Goal: Information Seeking & Learning: Find specific fact

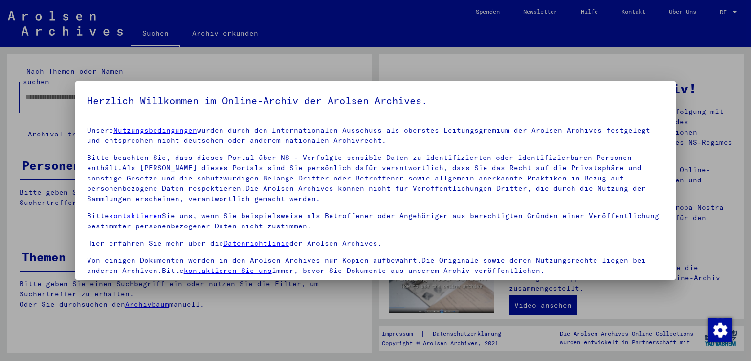
scroll to position [85, 0]
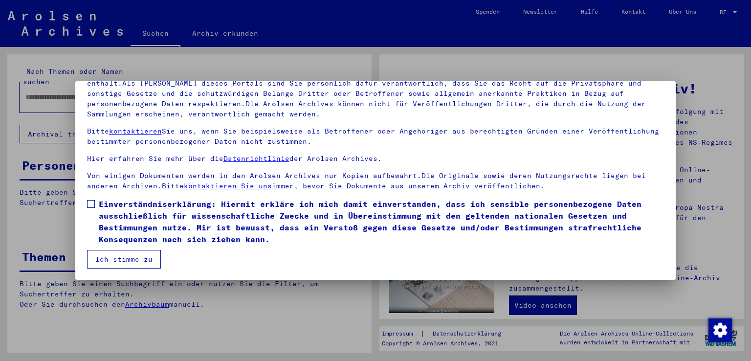
click at [90, 206] on span at bounding box center [91, 204] width 8 height 8
click at [111, 266] on button "Ich stimme zu" at bounding box center [124, 259] width 74 height 19
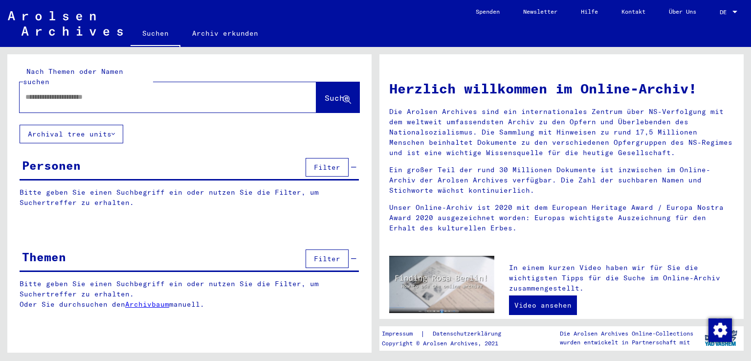
click at [77, 92] on input "text" at bounding box center [156, 97] width 262 height 10
type input "******"
click at [324, 254] on button "Filter" at bounding box center [326, 258] width 43 height 19
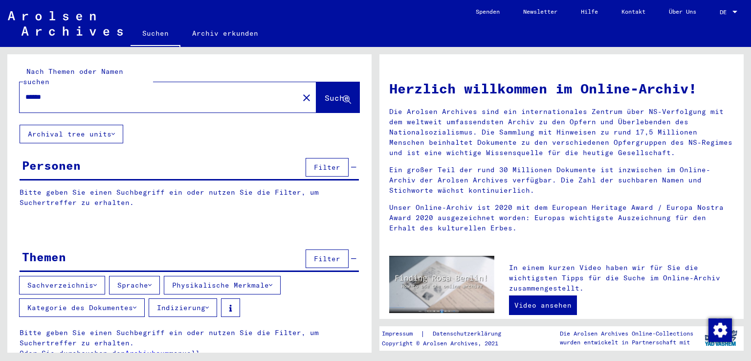
scroll to position [1, 0]
click at [305, 158] on button "Filter" at bounding box center [326, 166] width 43 height 19
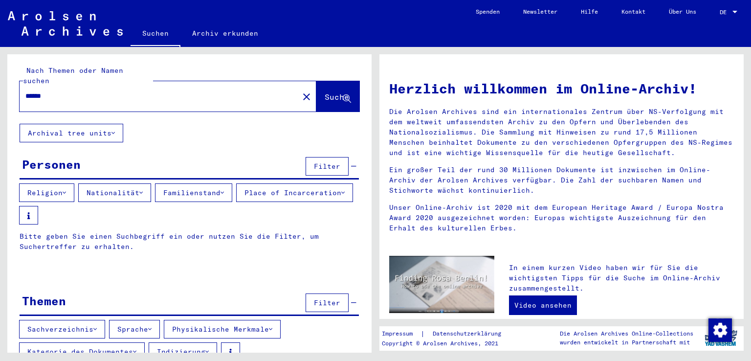
scroll to position [0, 0]
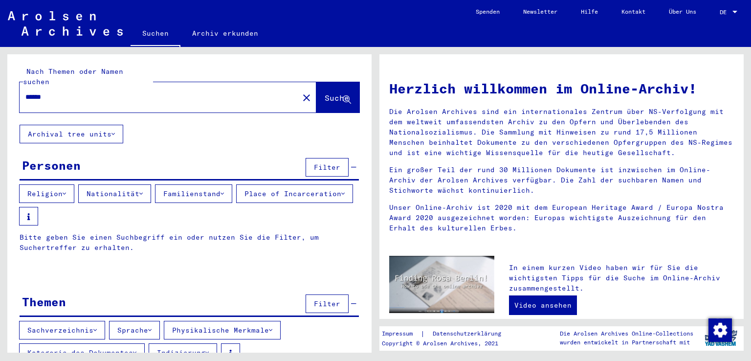
click at [325, 93] on span "Suche" at bounding box center [337, 98] width 24 height 10
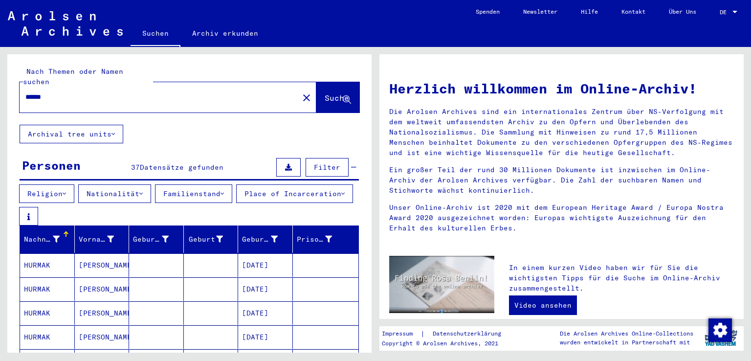
click at [111, 126] on button "Archival tree units" at bounding box center [72, 134] width 104 height 19
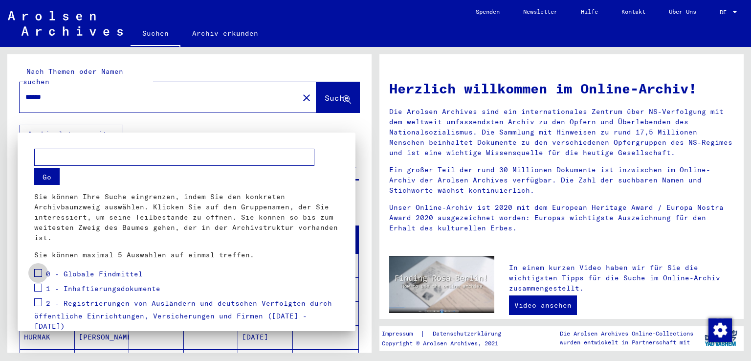
click at [38, 274] on span at bounding box center [38, 273] width 8 height 8
click at [37, 294] on mat-checkbox at bounding box center [38, 289] width 8 height 15
click at [37, 282] on mat-tree "0 - Globale Findmittel 1 - Inhaftierungsdokumente 2 - Registrierungen von Auslä…" at bounding box center [186, 348] width 305 height 163
click at [36, 305] on span at bounding box center [38, 302] width 8 height 8
click at [37, 288] on span at bounding box center [38, 287] width 8 height 8
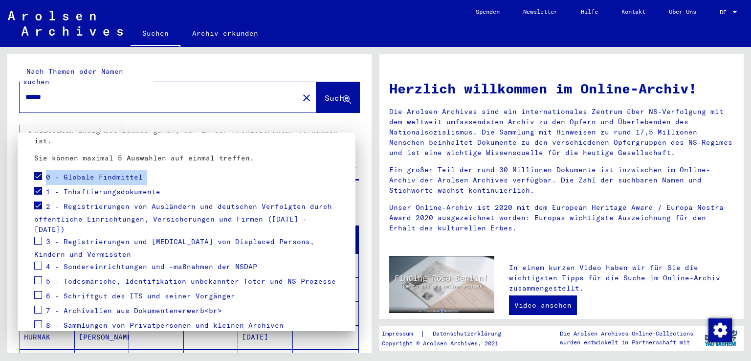
scroll to position [98, 0]
click at [39, 236] on span at bounding box center [38, 240] width 8 height 8
click at [290, 112] on div at bounding box center [375, 180] width 751 height 361
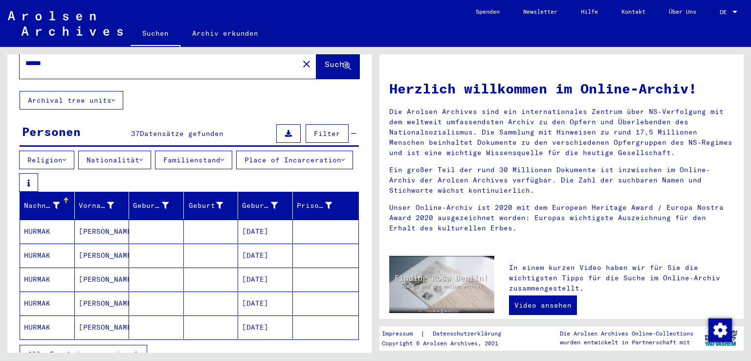
scroll to position [83, 0]
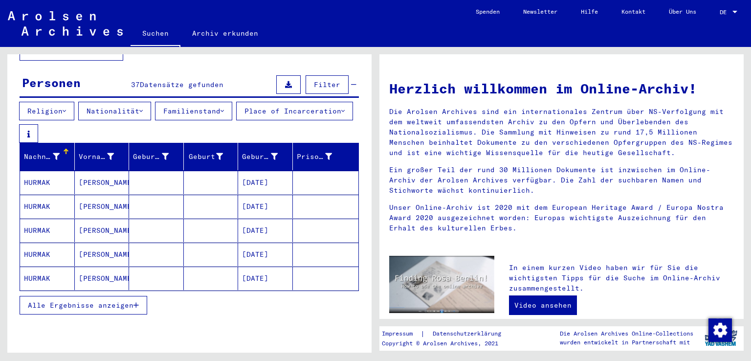
click at [142, 298] on button "Alle Ergebnisse anzeigen" at bounding box center [84, 305] width 128 height 19
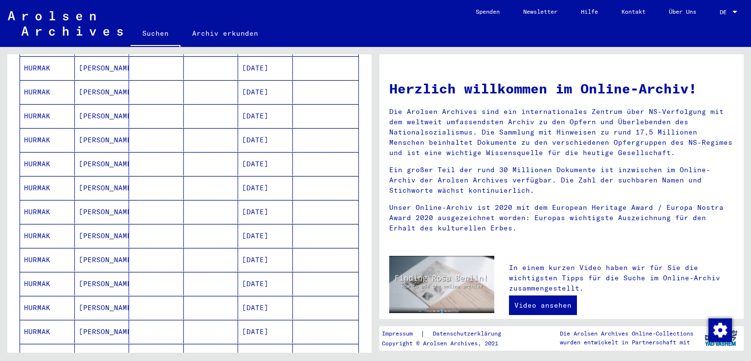
scroll to position [523, 0]
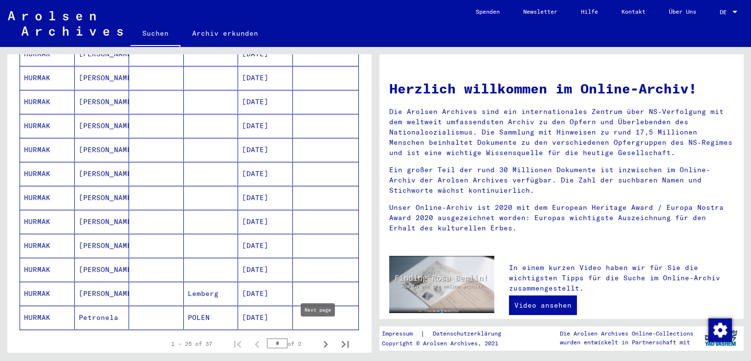
click at [324, 341] on icon "Next page" at bounding box center [326, 344] width 4 height 7
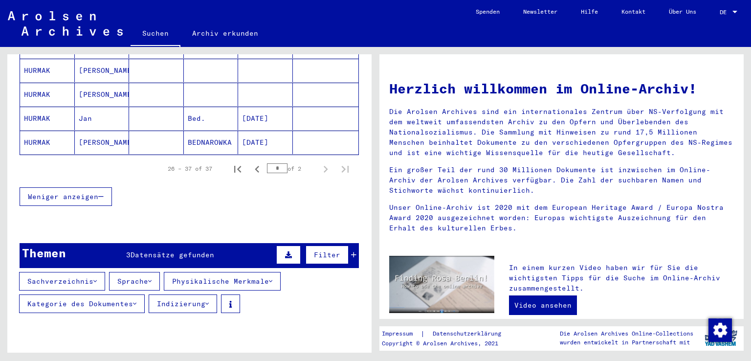
scroll to position [514, 0]
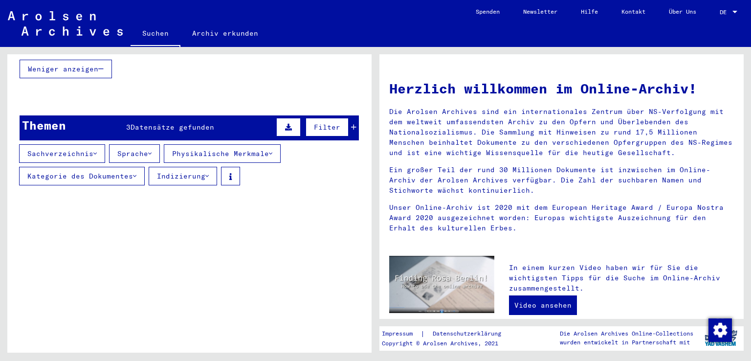
click at [278, 126] on button at bounding box center [288, 127] width 24 height 19
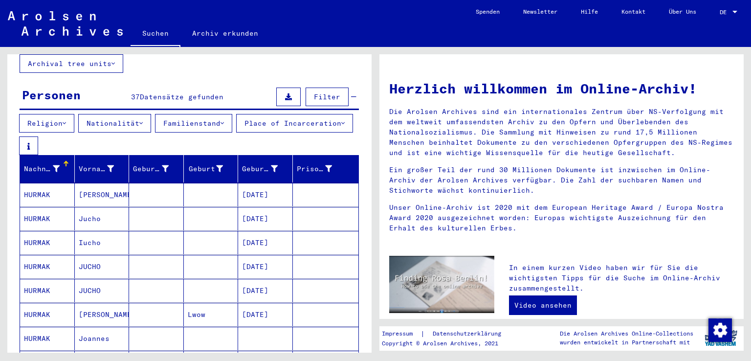
scroll to position [25, 0]
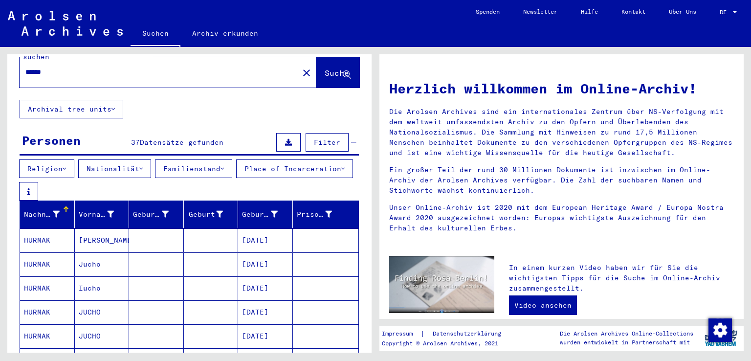
click at [283, 136] on button at bounding box center [288, 142] width 24 height 19
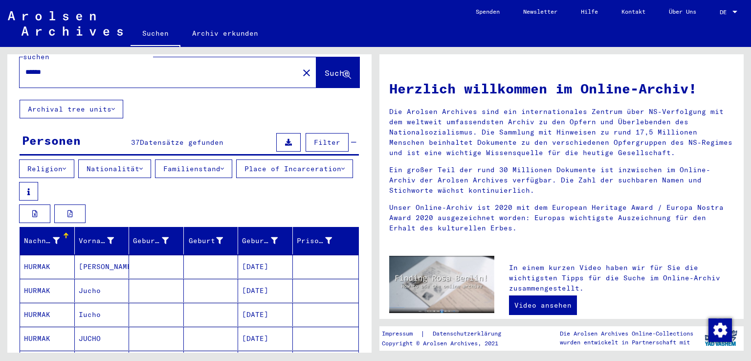
click at [283, 136] on button at bounding box center [288, 142] width 24 height 19
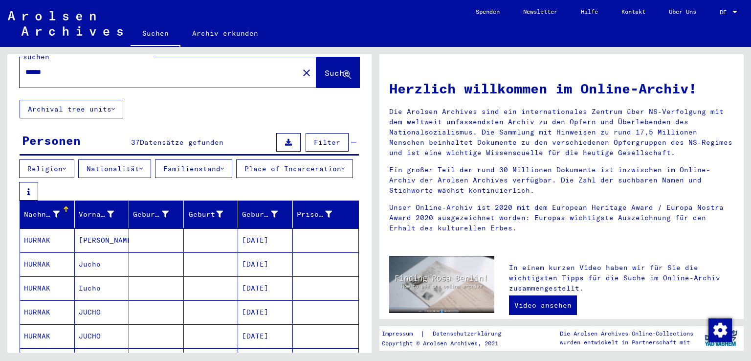
click at [175, 164] on button "Familienstand" at bounding box center [193, 168] width 77 height 19
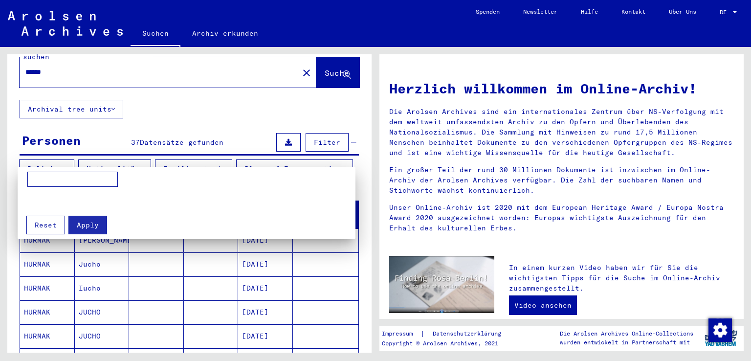
click at [175, 164] on div at bounding box center [375, 180] width 751 height 361
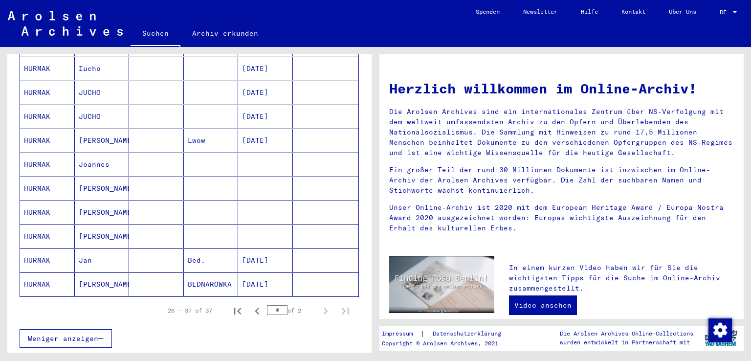
scroll to position [293, 0]
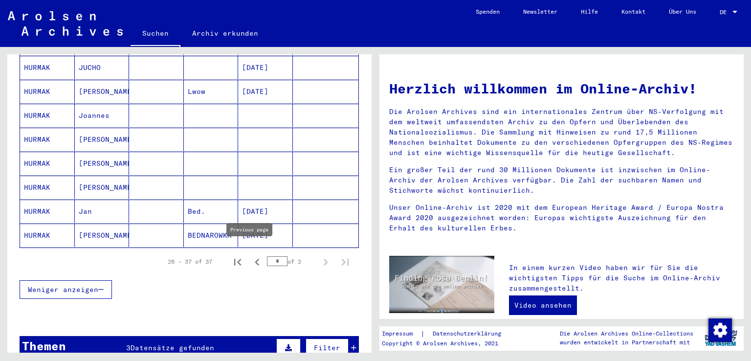
click at [250, 257] on icon "Previous page" at bounding box center [257, 262] width 14 height 14
type input "*"
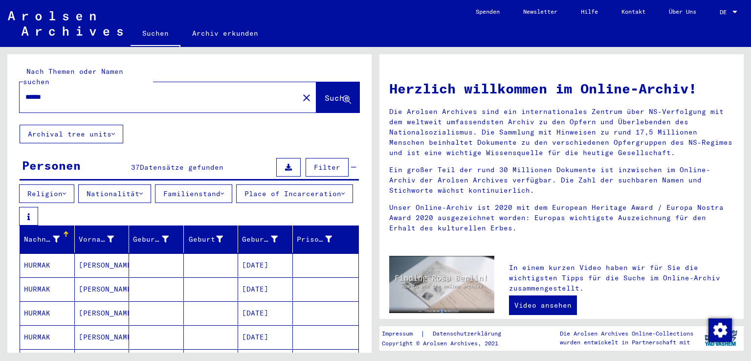
scroll to position [49, 0]
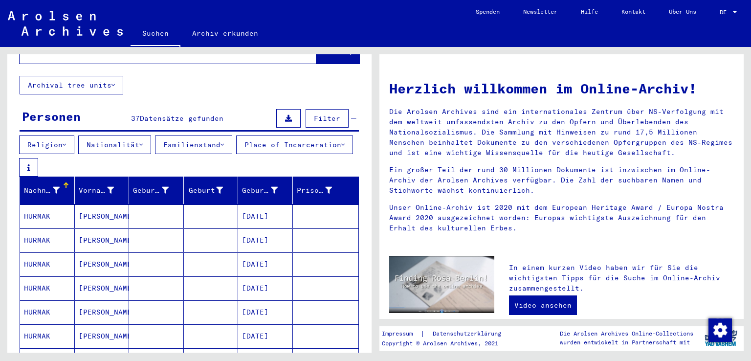
drag, startPoint x: 272, startPoint y: 207, endPoint x: 84, endPoint y: 210, distance: 188.2
click at [84, 210] on mat-cell "[PERSON_NAME]" at bounding box center [102, 215] width 55 height 23
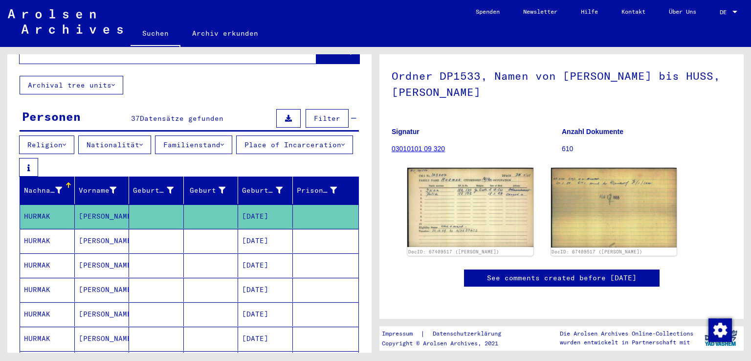
scroll to position [33, 0]
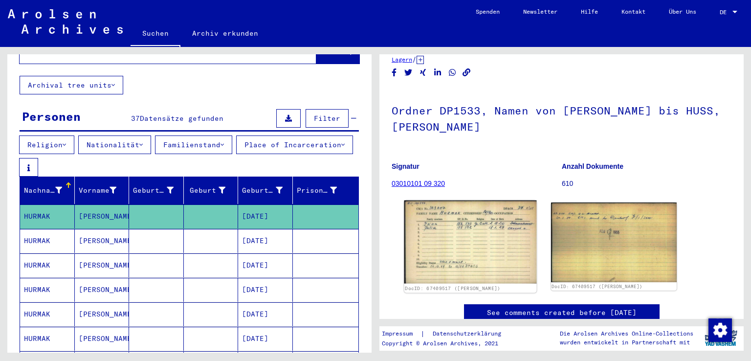
click at [444, 229] on img at bounding box center [470, 241] width 132 height 83
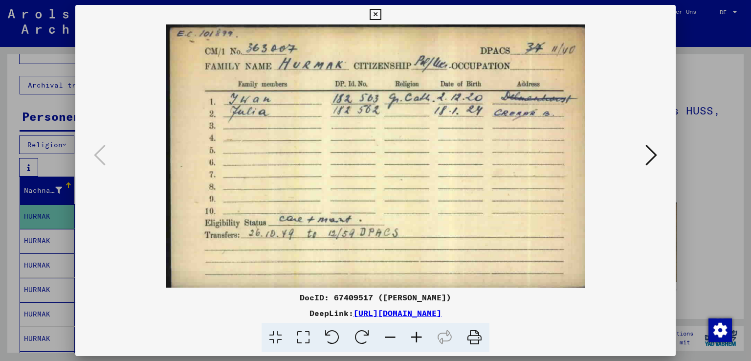
click at [375, 17] on icon at bounding box center [375, 15] width 11 height 12
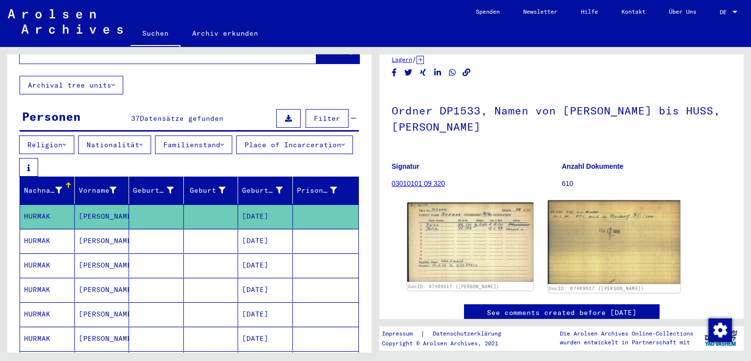
click at [636, 240] on img at bounding box center [613, 242] width 132 height 84
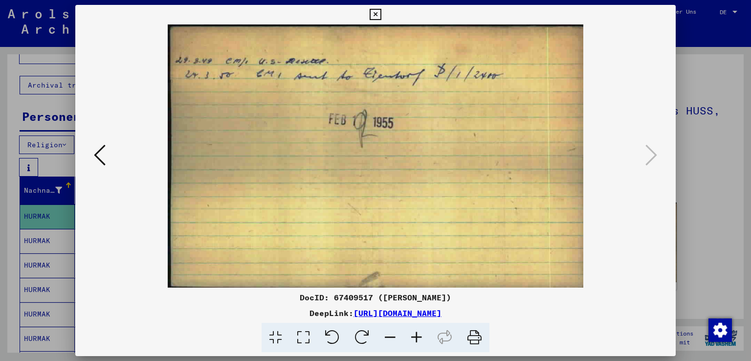
click at [391, 313] on link "[URL][DOMAIN_NAME]" at bounding box center [397, 313] width 88 height 10
click at [375, 18] on icon at bounding box center [375, 15] width 11 height 12
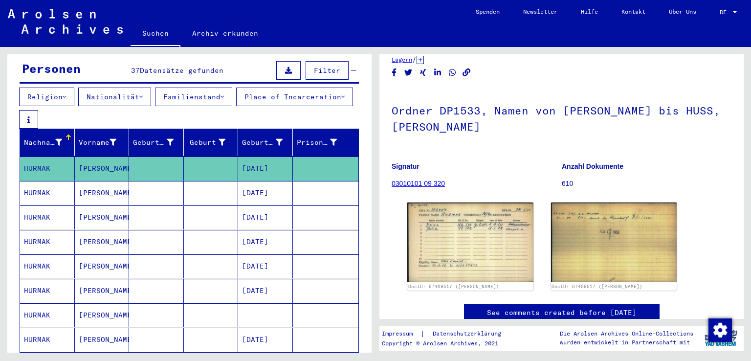
scroll to position [98, 0]
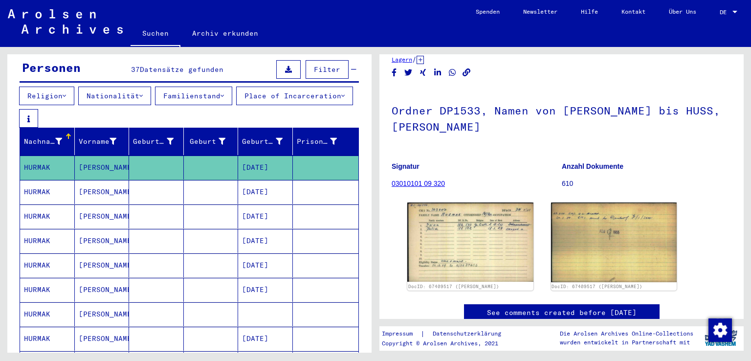
click at [83, 186] on mat-cell "[PERSON_NAME]" at bounding box center [102, 192] width 55 height 24
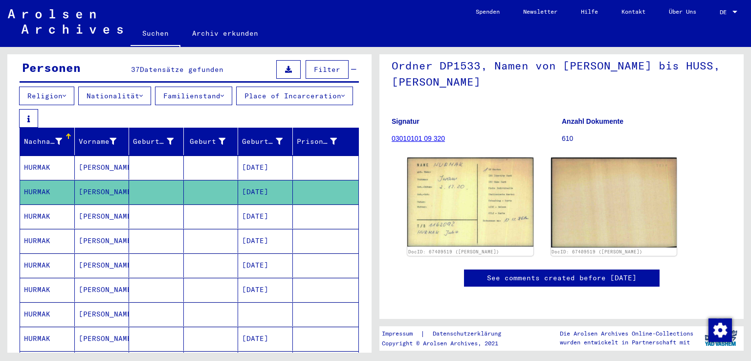
scroll to position [98, 0]
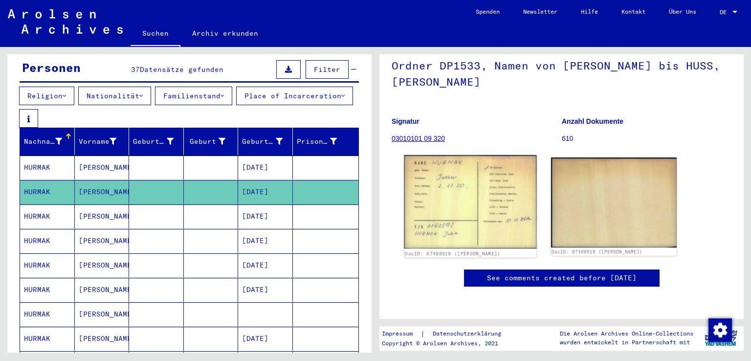
click at [433, 179] on img at bounding box center [470, 201] width 132 height 93
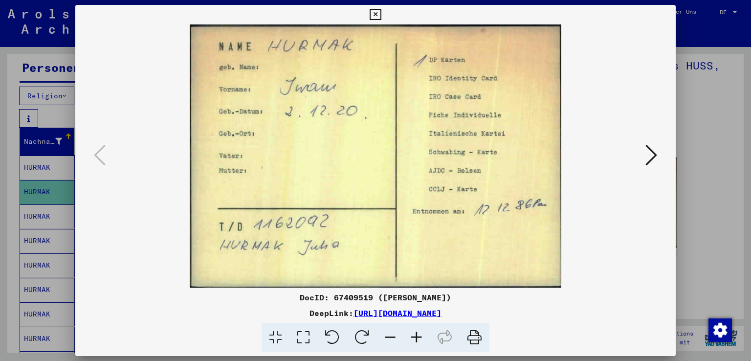
click at [475, 337] on icon at bounding box center [474, 338] width 30 height 30
click at [651, 156] on icon at bounding box center [651, 154] width 12 height 23
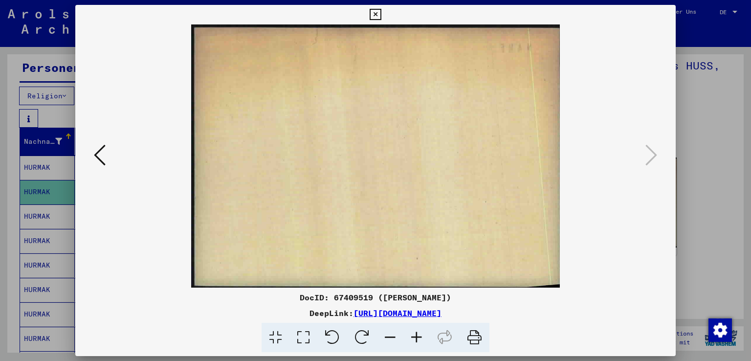
click at [375, 14] on icon at bounding box center [375, 15] width 11 height 12
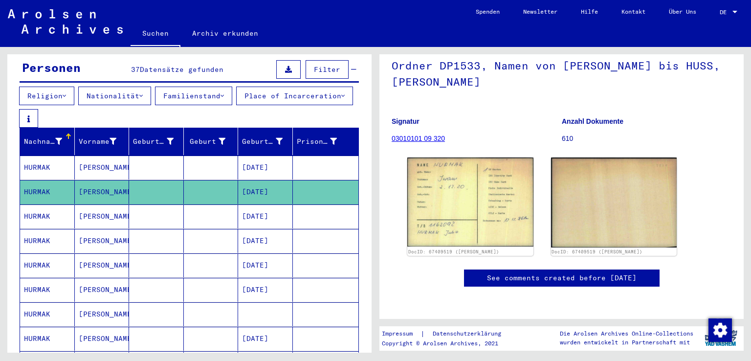
click at [90, 208] on mat-cell "[PERSON_NAME]" at bounding box center [102, 216] width 55 height 24
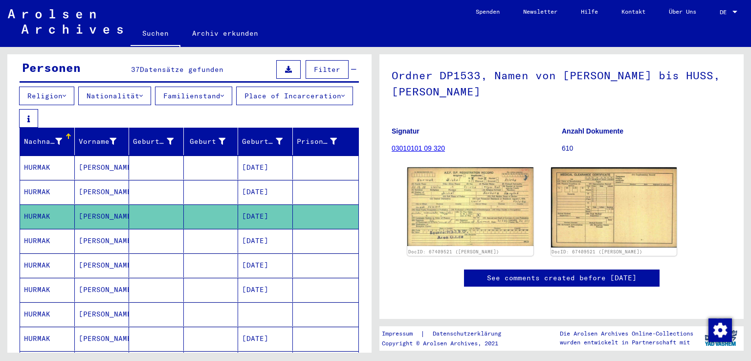
scroll to position [98, 0]
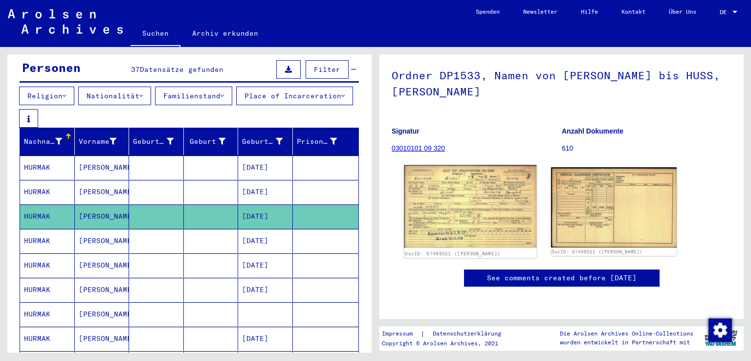
click at [467, 165] on img at bounding box center [470, 206] width 132 height 83
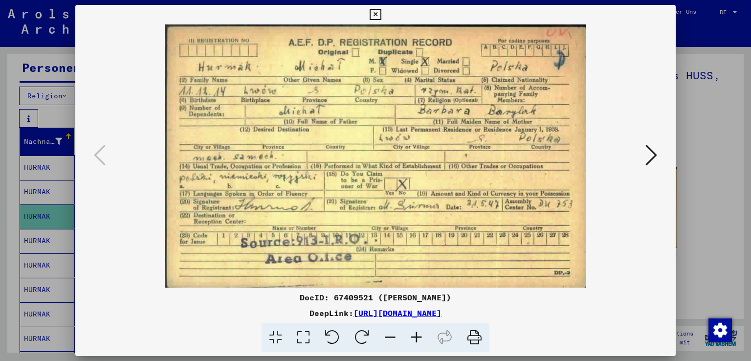
click at [478, 338] on icon at bounding box center [474, 338] width 30 height 30
click at [659, 153] on button at bounding box center [651, 156] width 18 height 28
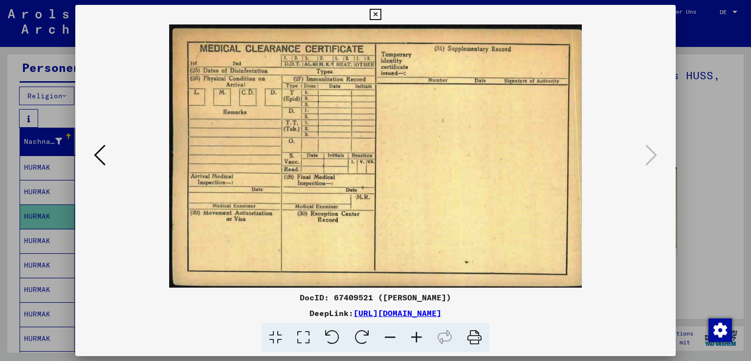
click at [479, 337] on icon at bounding box center [474, 338] width 30 height 30
click at [376, 14] on icon at bounding box center [375, 15] width 11 height 12
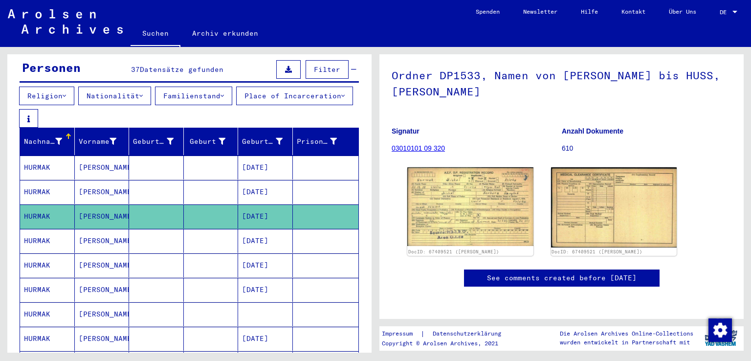
click at [104, 233] on mat-cell "[PERSON_NAME]" at bounding box center [102, 241] width 55 height 24
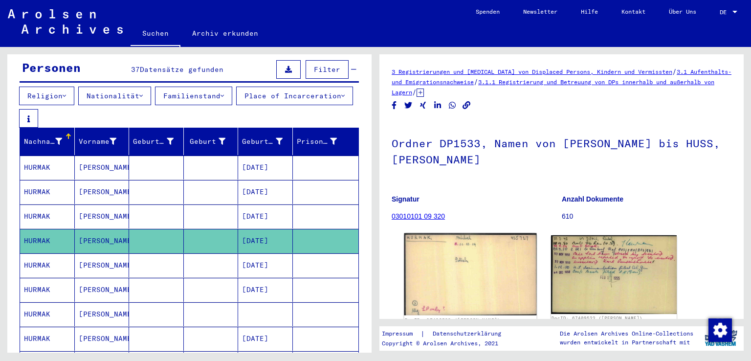
click at [469, 290] on img at bounding box center [470, 274] width 132 height 82
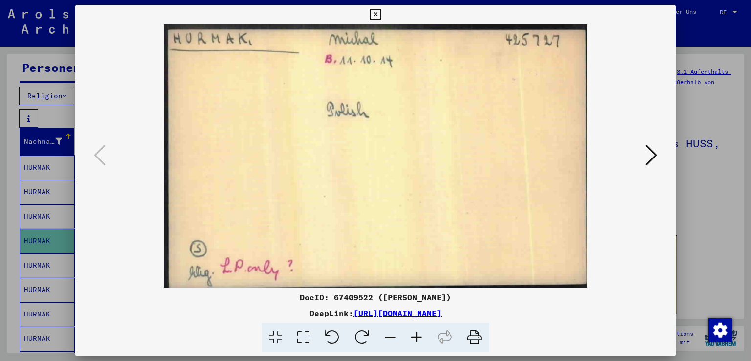
click at [479, 337] on icon at bounding box center [474, 338] width 30 height 30
click at [644, 156] on button at bounding box center [651, 156] width 18 height 28
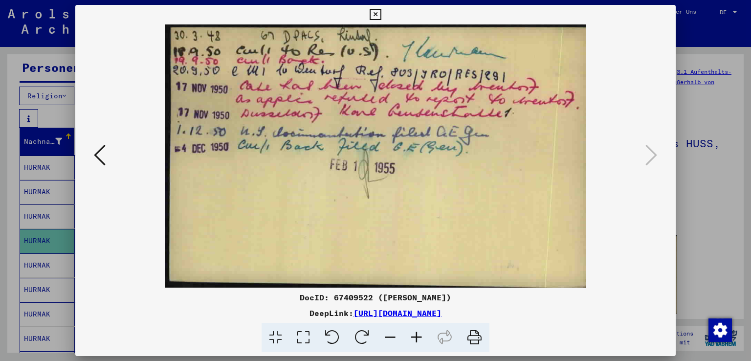
click at [475, 335] on icon at bounding box center [474, 338] width 30 height 30
click at [374, 16] on icon at bounding box center [375, 15] width 11 height 12
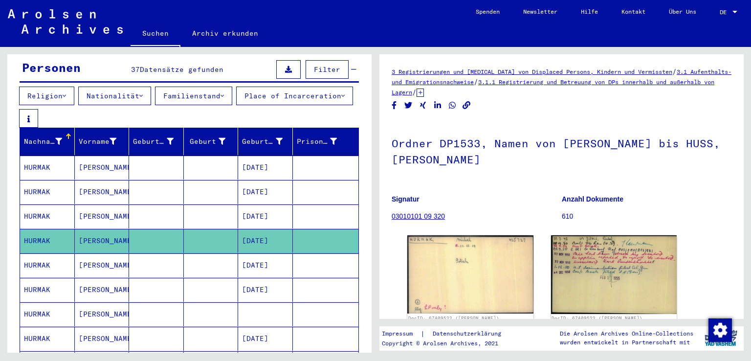
click at [104, 260] on mat-cell "[PERSON_NAME]" at bounding box center [102, 265] width 55 height 24
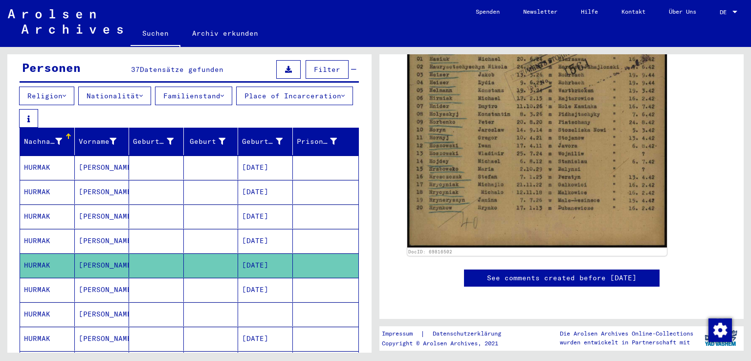
scroll to position [293, 0]
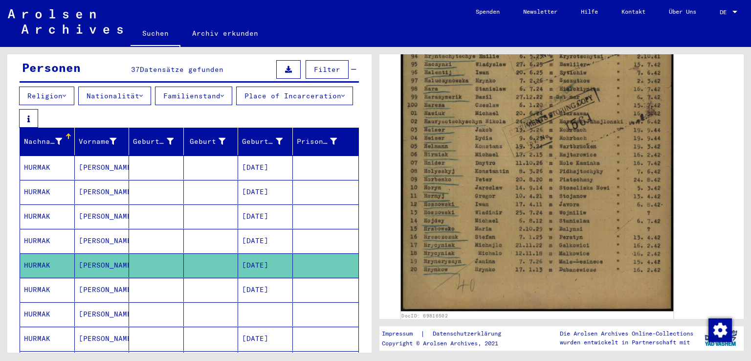
click at [532, 167] on img at bounding box center [537, 119] width 273 height 385
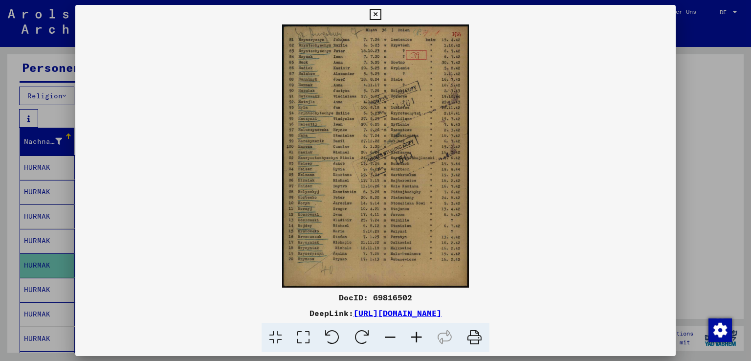
click at [478, 338] on icon at bounding box center [474, 338] width 30 height 30
click at [379, 13] on icon at bounding box center [375, 15] width 11 height 12
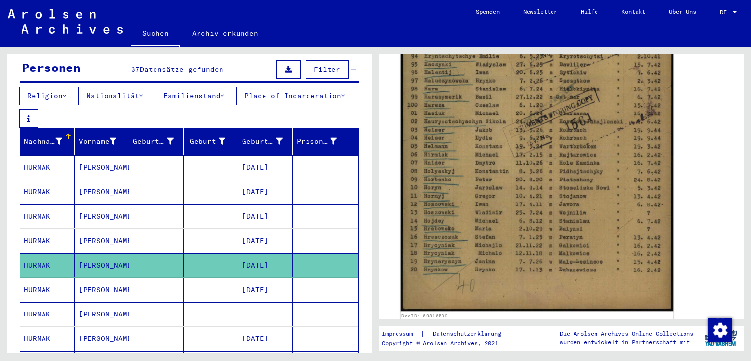
click at [598, 171] on img at bounding box center [537, 119] width 273 height 385
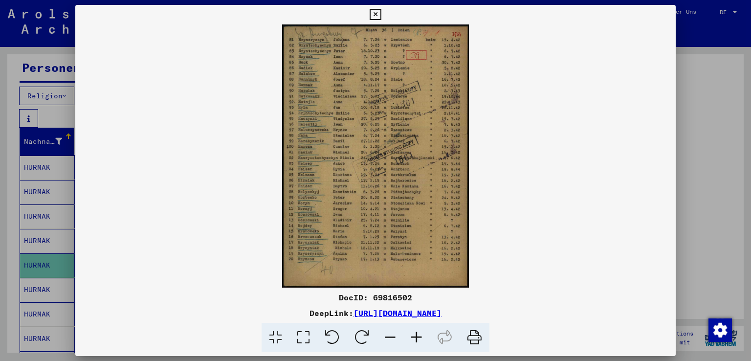
click at [377, 14] on icon at bounding box center [375, 15] width 11 height 12
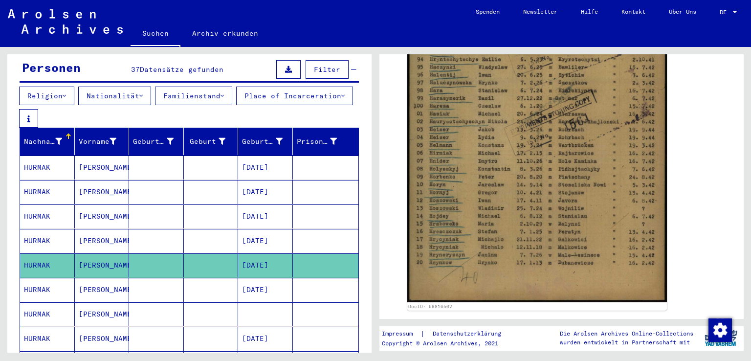
click at [106, 283] on mat-cell "[PERSON_NAME]" at bounding box center [102, 290] width 55 height 24
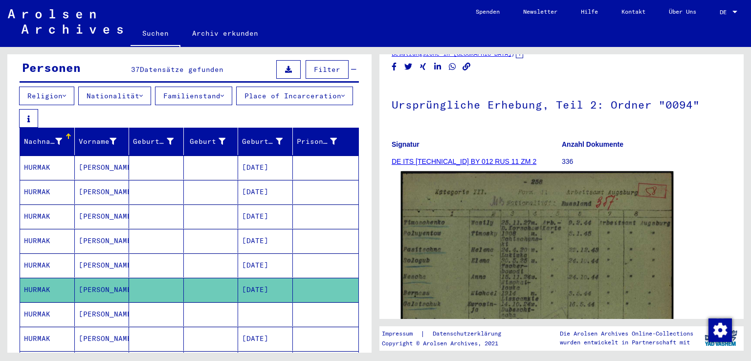
scroll to position [49, 0]
click at [602, 250] on img at bounding box center [537, 362] width 273 height 382
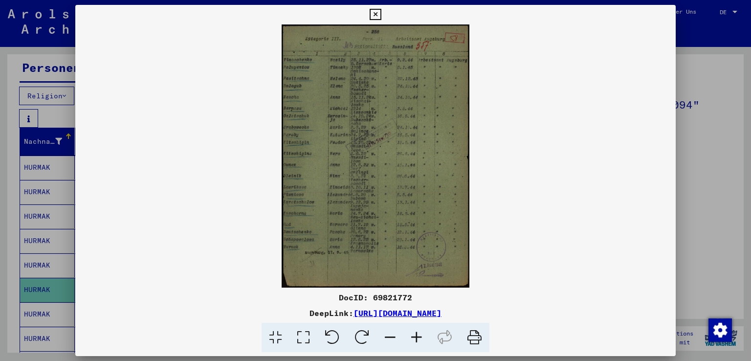
click at [477, 338] on icon at bounding box center [474, 338] width 30 height 30
click at [375, 11] on icon at bounding box center [375, 15] width 11 height 12
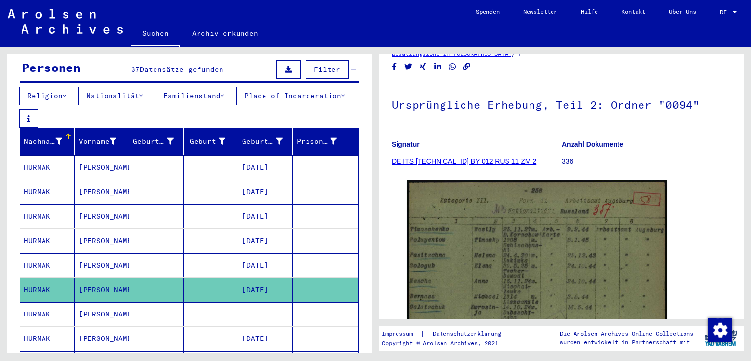
click at [102, 308] on mat-cell "[PERSON_NAME]" at bounding box center [102, 314] width 55 height 24
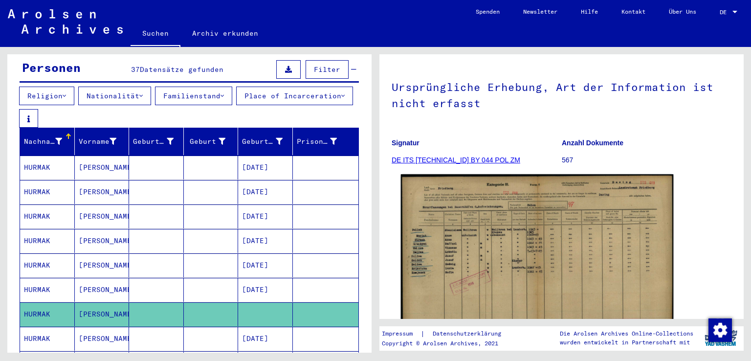
scroll to position [147, 0]
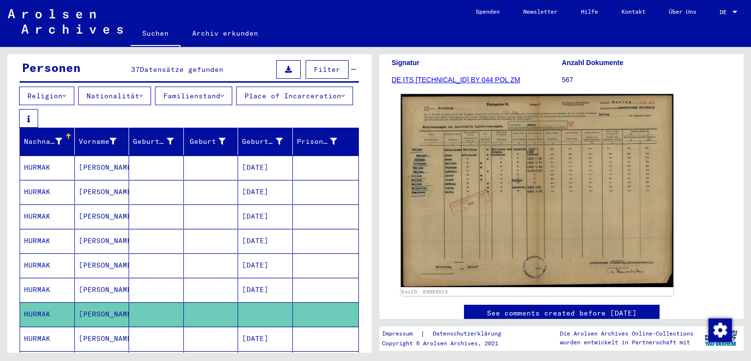
click at [549, 201] on img at bounding box center [537, 190] width 273 height 193
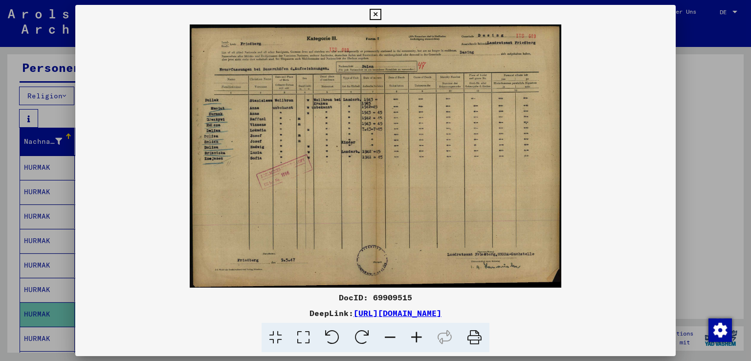
click at [476, 340] on icon at bounding box center [474, 338] width 30 height 30
click at [373, 21] on button at bounding box center [375, 15] width 17 height 20
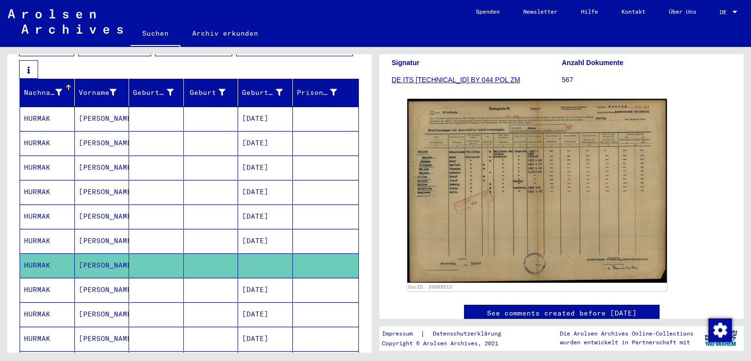
click at [106, 280] on mat-cell "[PERSON_NAME]" at bounding box center [102, 290] width 55 height 24
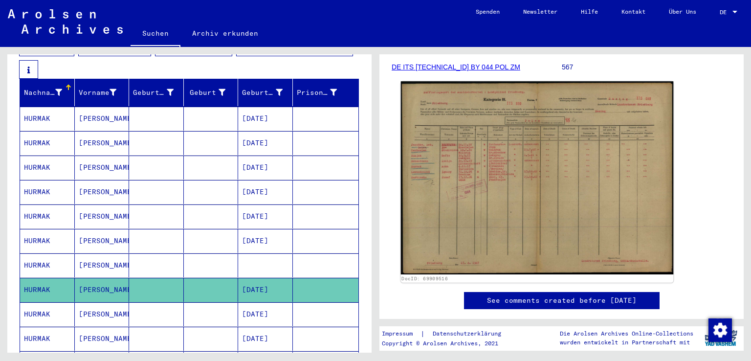
scroll to position [244, 0]
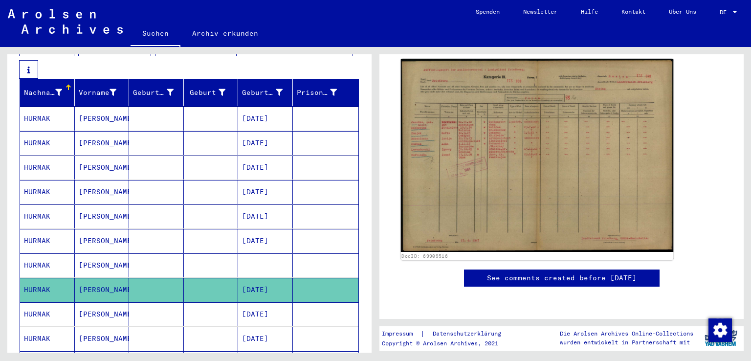
click at [599, 122] on img at bounding box center [537, 155] width 273 height 193
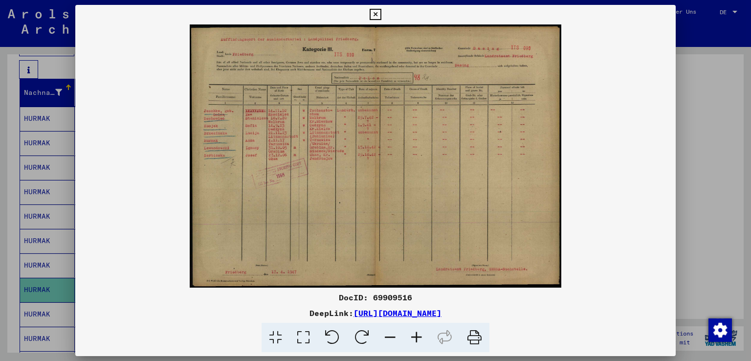
click at [477, 341] on icon at bounding box center [474, 338] width 30 height 30
click at [373, 14] on icon at bounding box center [375, 15] width 11 height 12
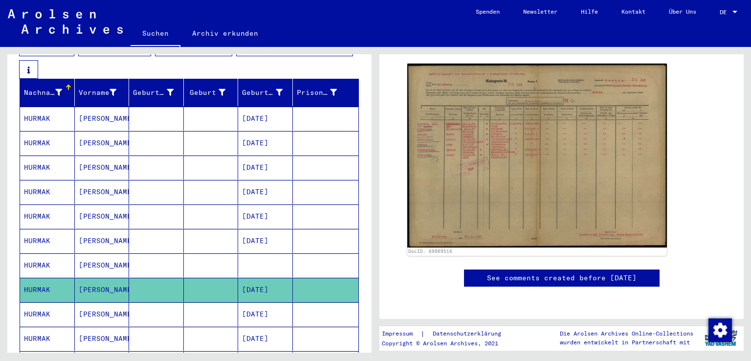
scroll to position [196, 0]
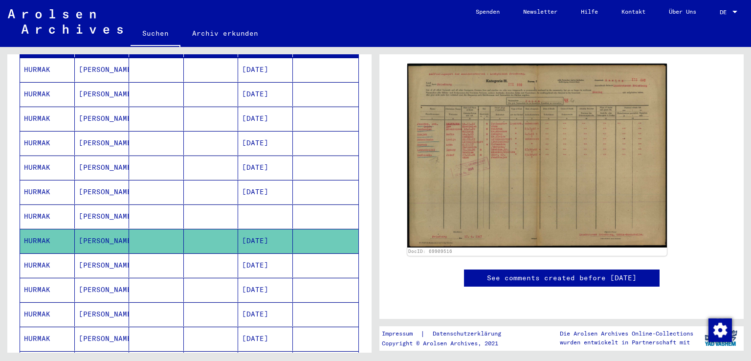
click at [78, 257] on mat-cell "[PERSON_NAME]" at bounding box center [102, 265] width 55 height 24
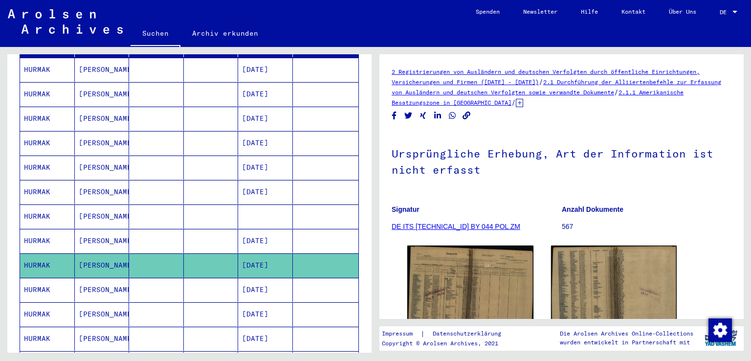
scroll to position [147, 0]
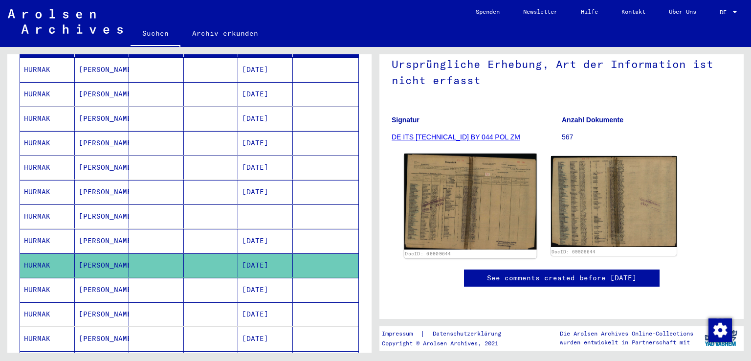
click at [473, 153] on img at bounding box center [470, 201] width 132 height 96
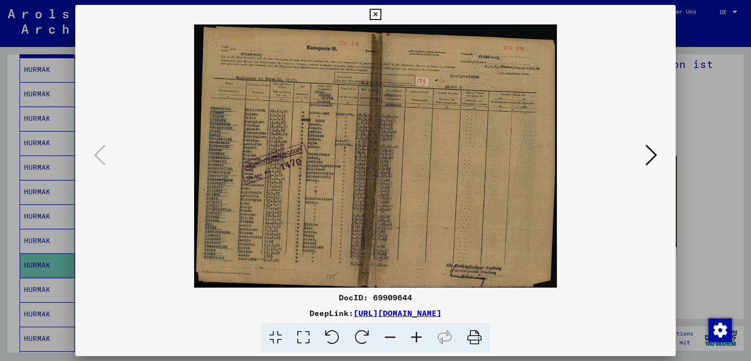
click at [469, 338] on icon at bounding box center [474, 338] width 30 height 30
click at [656, 147] on icon at bounding box center [651, 154] width 12 height 23
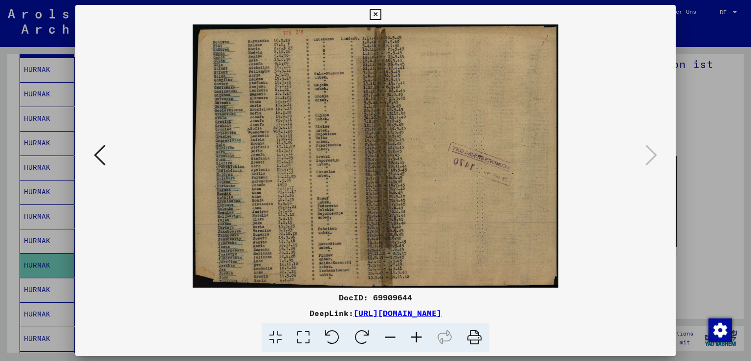
click at [478, 333] on icon at bounding box center [474, 338] width 30 height 30
drag, startPoint x: 372, startPoint y: 14, endPoint x: 365, endPoint y: 20, distance: 9.0
click at [371, 14] on icon at bounding box center [375, 15] width 11 height 12
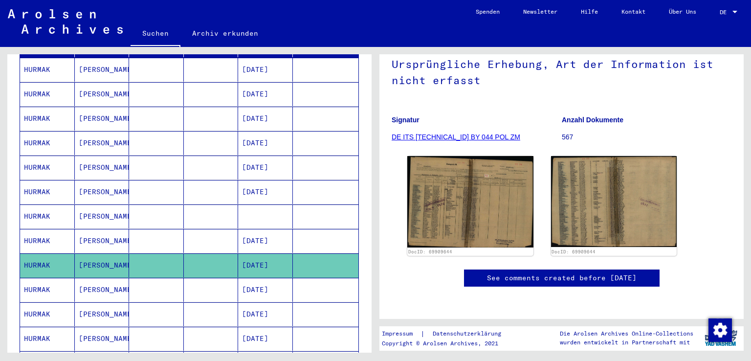
click at [108, 280] on mat-cell "[PERSON_NAME]" at bounding box center [102, 290] width 55 height 24
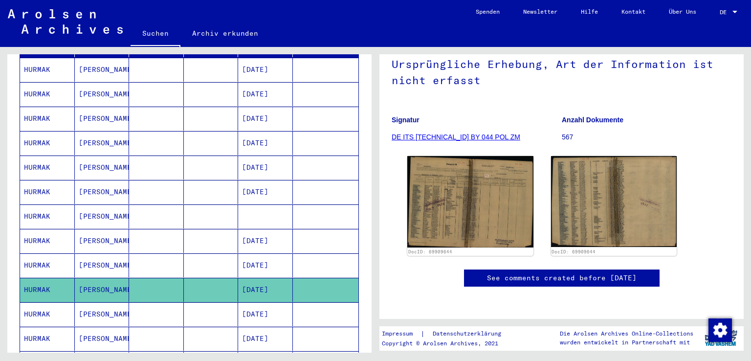
click at [82, 260] on mat-cell "[PERSON_NAME]" at bounding box center [102, 265] width 55 height 24
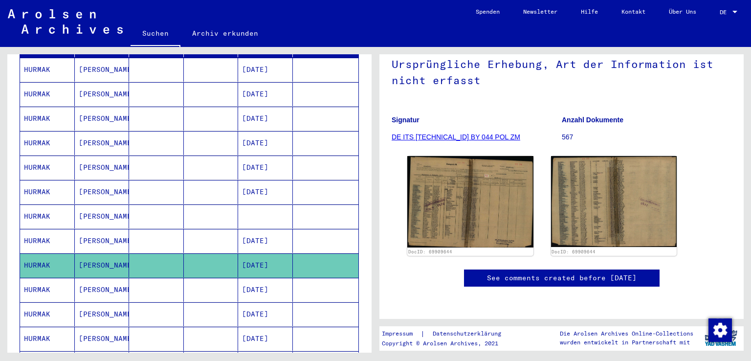
click at [83, 284] on mat-cell "[PERSON_NAME]" at bounding box center [102, 290] width 55 height 24
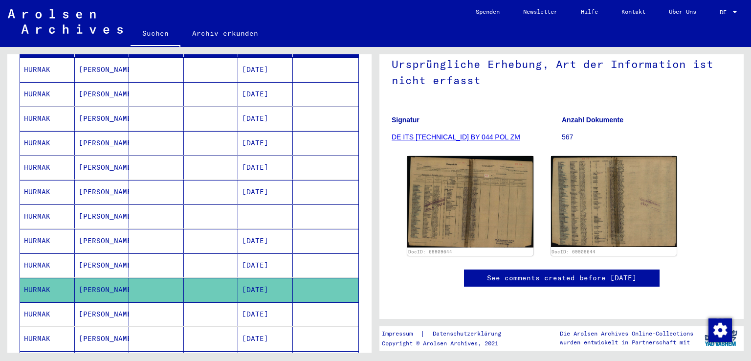
click at [83, 302] on mat-cell "[PERSON_NAME]" at bounding box center [102, 314] width 55 height 24
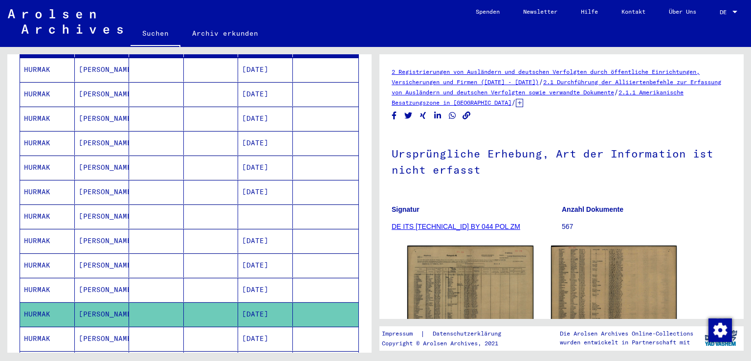
click at [87, 278] on mat-cell "[PERSON_NAME]" at bounding box center [102, 290] width 55 height 24
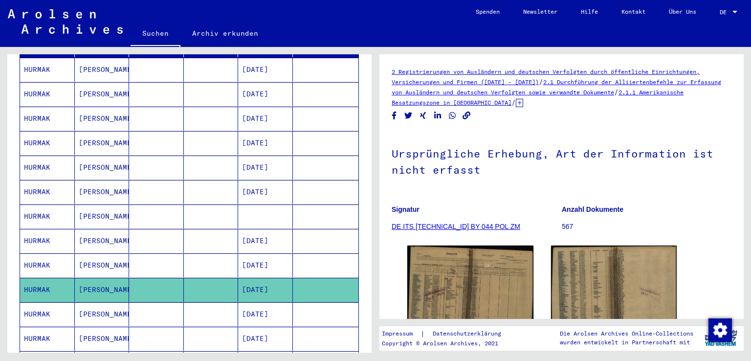
click at [86, 257] on mat-cell "[PERSON_NAME]" at bounding box center [102, 265] width 55 height 24
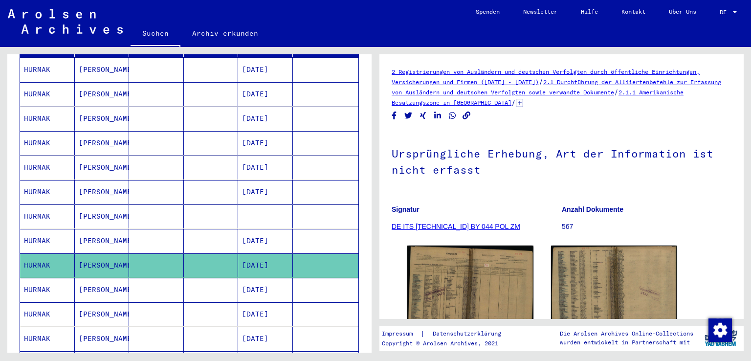
click at [95, 306] on mat-cell "[PERSON_NAME]" at bounding box center [102, 314] width 55 height 24
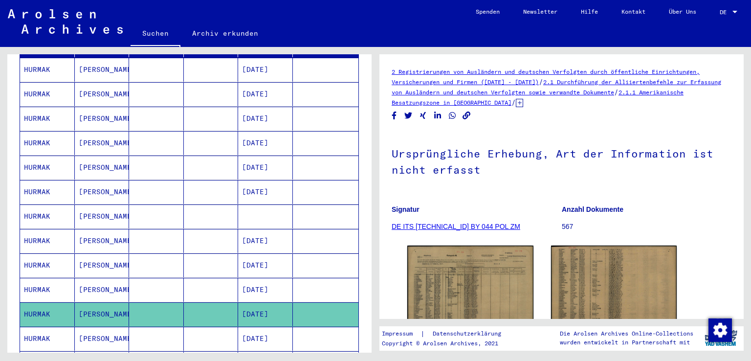
scroll to position [98, 0]
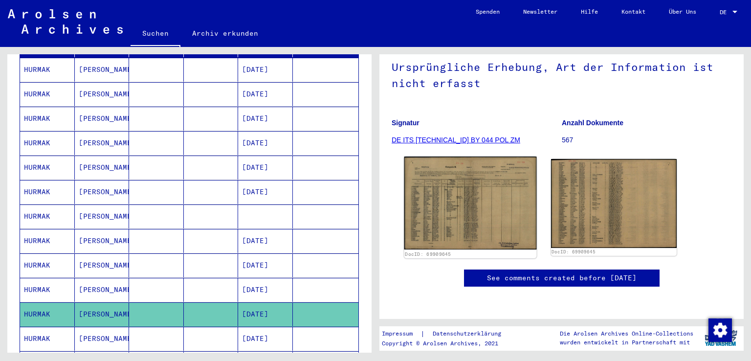
click at [493, 198] on img at bounding box center [470, 202] width 132 height 93
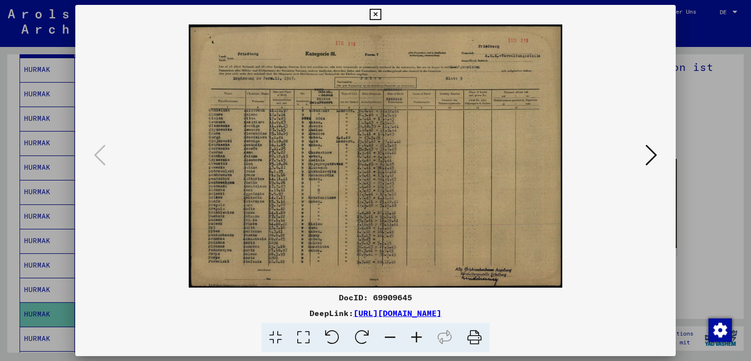
drag, startPoint x: 476, startPoint y: 339, endPoint x: 514, endPoint y: 309, distance: 48.8
click at [477, 339] on icon at bounding box center [474, 338] width 30 height 30
click at [654, 158] on icon at bounding box center [651, 154] width 12 height 23
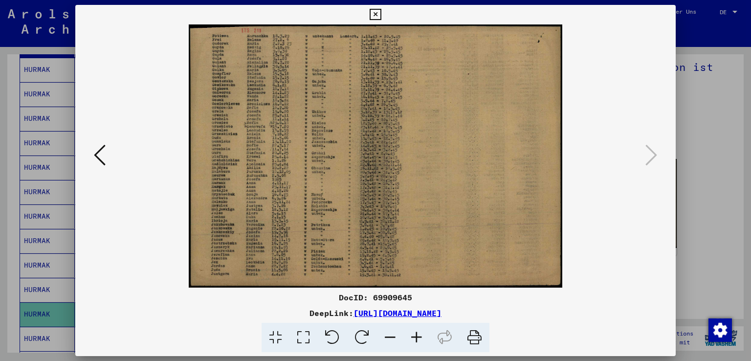
click at [477, 339] on icon at bounding box center [474, 338] width 30 height 30
click at [373, 12] on icon at bounding box center [375, 15] width 11 height 12
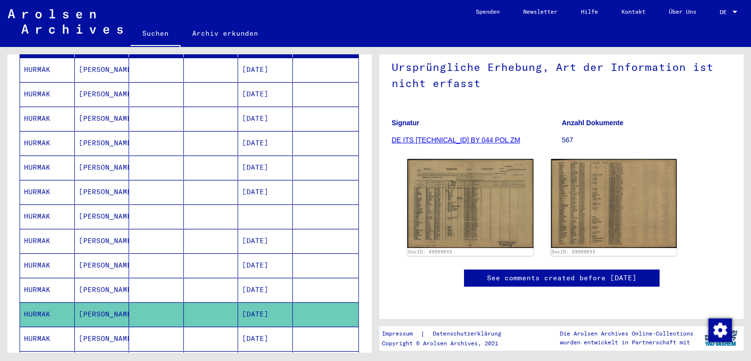
scroll to position [244, 0]
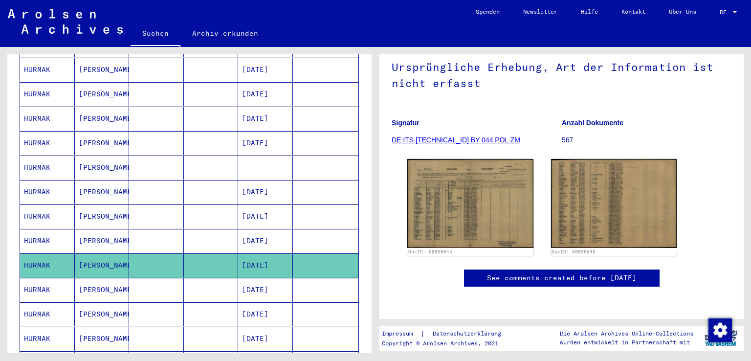
click at [240, 280] on mat-cell "[DATE]" at bounding box center [265, 290] width 55 height 24
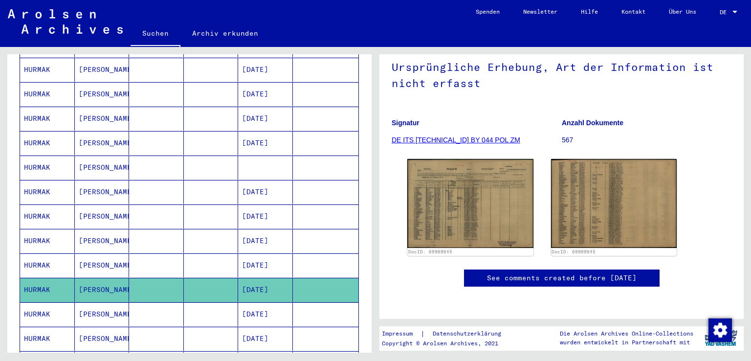
click at [248, 259] on mat-cell "[DATE]" at bounding box center [265, 265] width 55 height 24
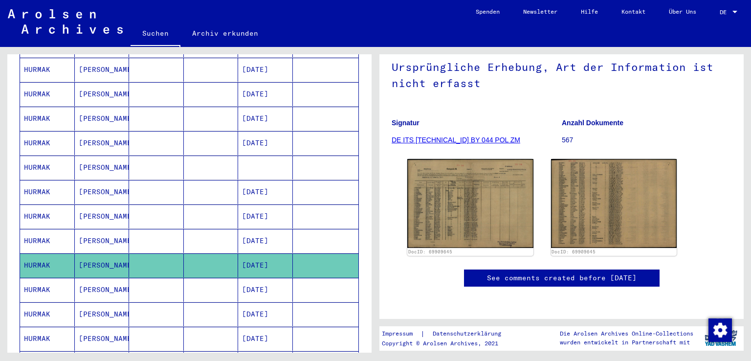
click at [259, 279] on mat-cell "[DATE]" at bounding box center [265, 290] width 55 height 24
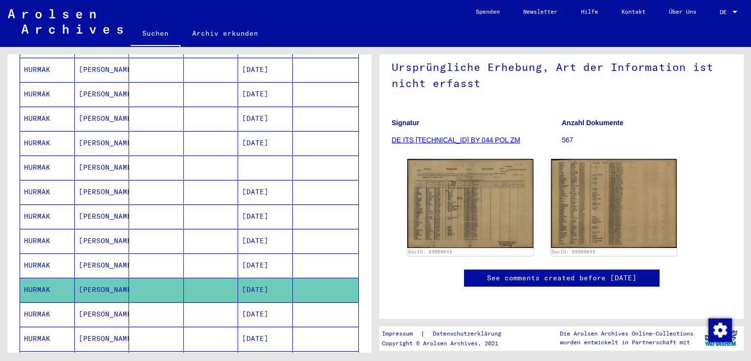
click at [254, 302] on mat-cell "[DATE]" at bounding box center [265, 314] width 55 height 24
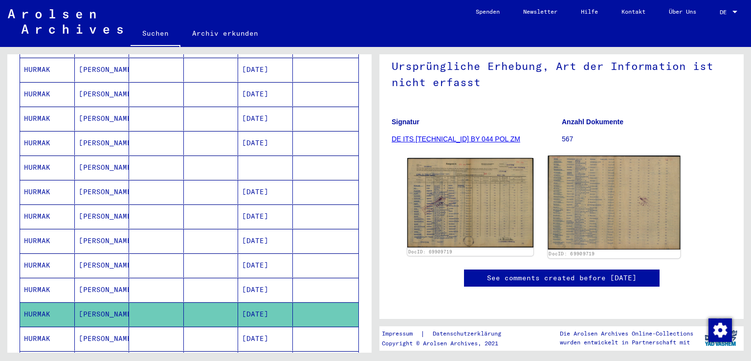
scroll to position [147, 0]
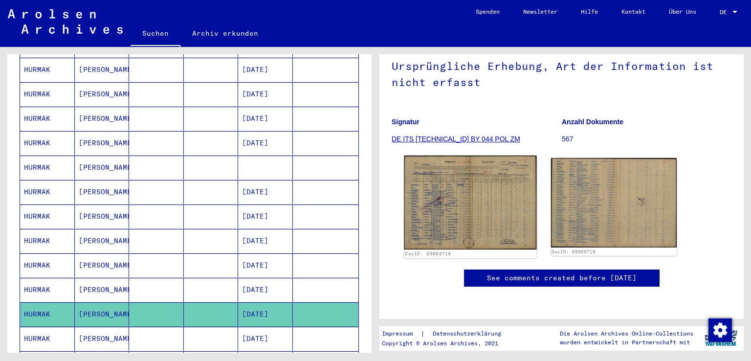
click at [487, 155] on img at bounding box center [470, 202] width 132 height 94
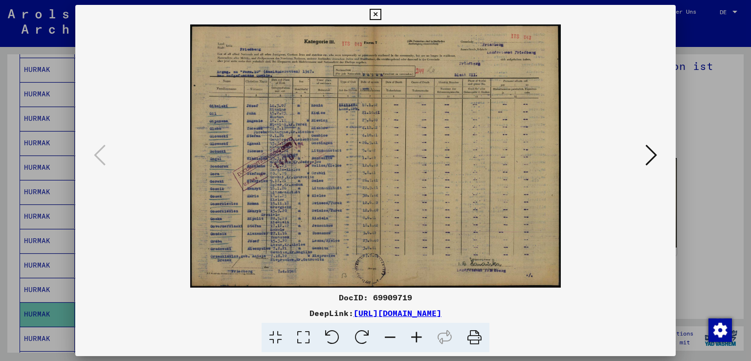
click at [476, 342] on icon at bounding box center [474, 338] width 30 height 30
click at [643, 155] on button at bounding box center [651, 156] width 18 height 28
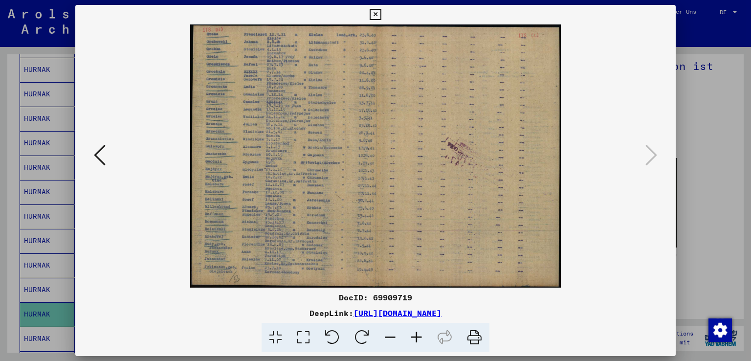
drag, startPoint x: 477, startPoint y: 338, endPoint x: 465, endPoint y: 288, distance: 51.7
click at [478, 338] on icon at bounding box center [474, 338] width 30 height 30
click at [377, 13] on icon at bounding box center [375, 15] width 11 height 12
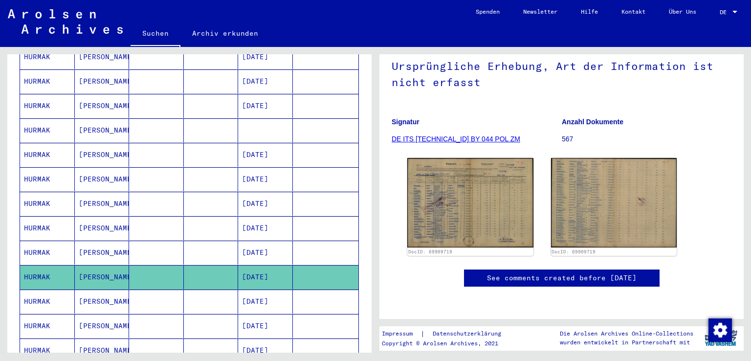
scroll to position [342, 0]
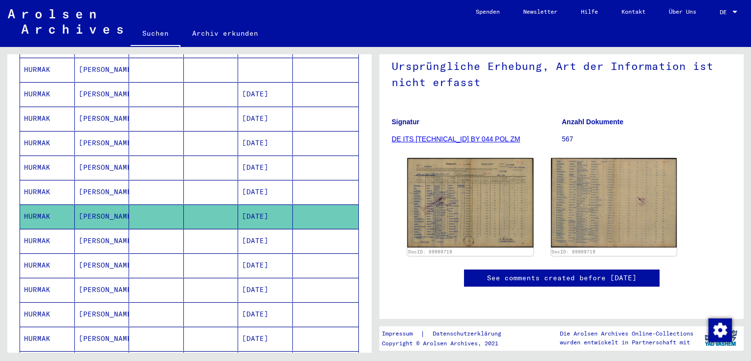
click at [106, 229] on mat-cell "[PERSON_NAME]" at bounding box center [102, 241] width 55 height 24
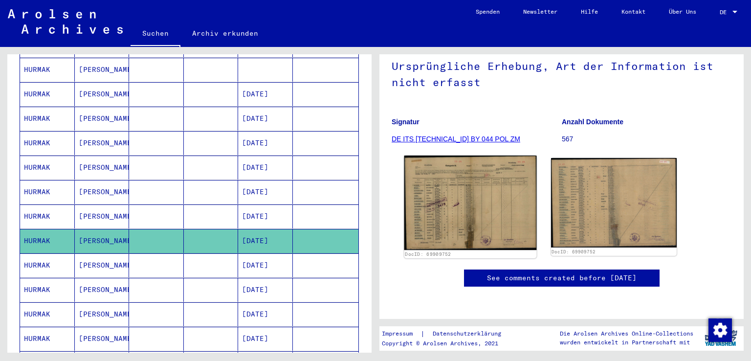
scroll to position [147, 0]
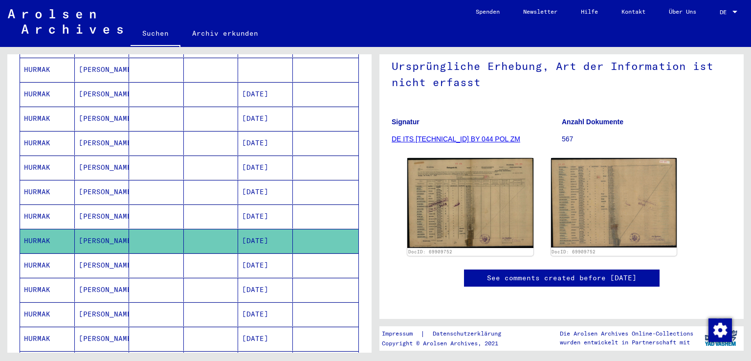
click at [94, 208] on mat-cell "[PERSON_NAME]" at bounding box center [102, 216] width 55 height 24
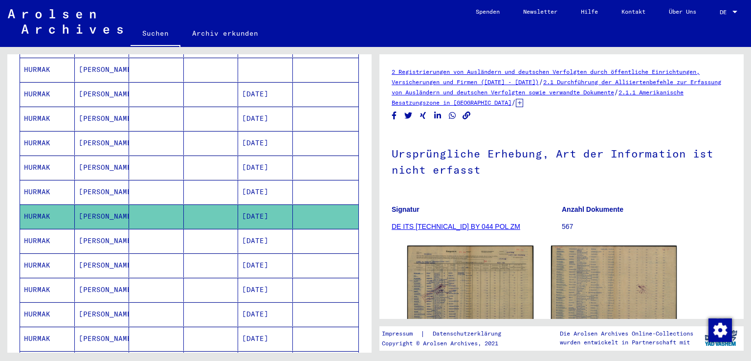
click at [92, 183] on mat-cell "[PERSON_NAME]" at bounding box center [102, 192] width 55 height 24
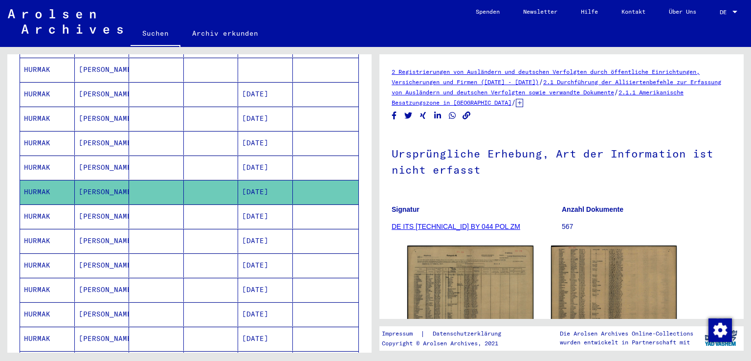
click at [98, 210] on mat-cell "[PERSON_NAME]" at bounding box center [102, 216] width 55 height 24
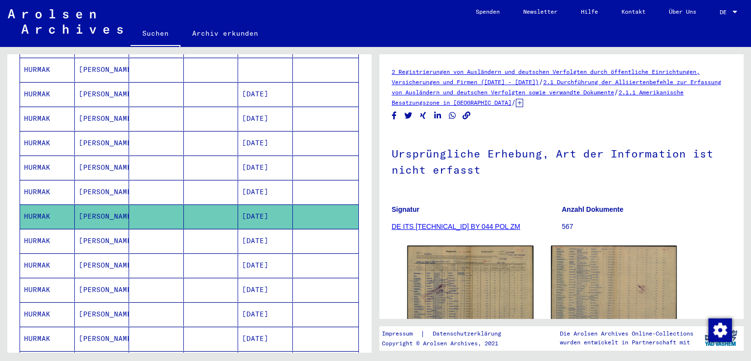
click at [97, 234] on mat-cell "[PERSON_NAME]" at bounding box center [102, 241] width 55 height 24
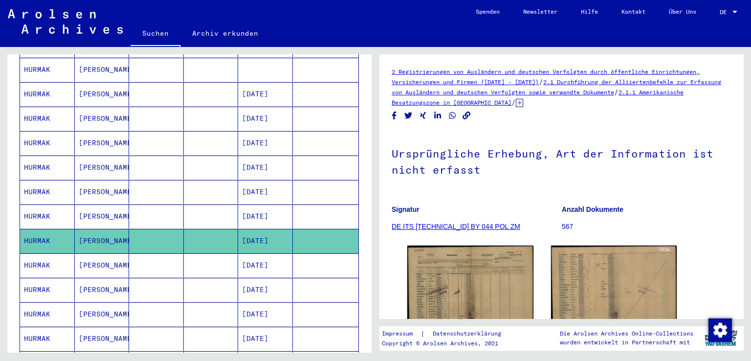
scroll to position [147, 0]
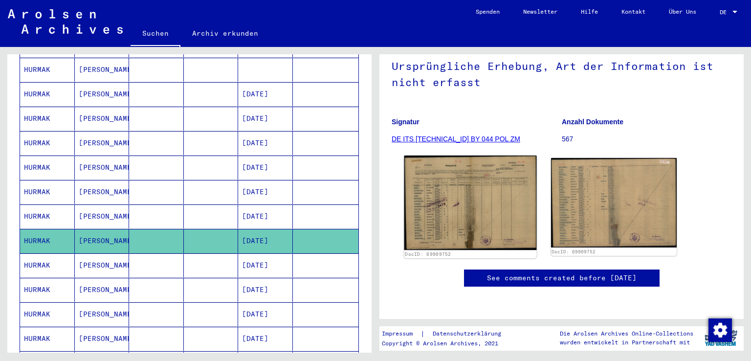
click at [457, 166] on img at bounding box center [470, 202] width 132 height 94
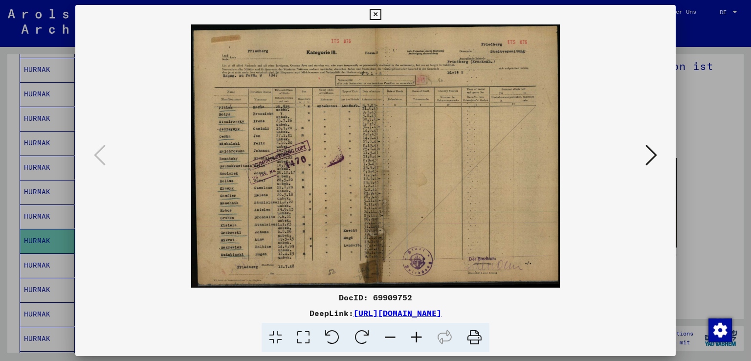
drag, startPoint x: 475, startPoint y: 338, endPoint x: 524, endPoint y: 310, distance: 56.3
click at [476, 337] on icon at bounding box center [474, 338] width 30 height 30
click at [656, 154] on icon at bounding box center [651, 154] width 12 height 23
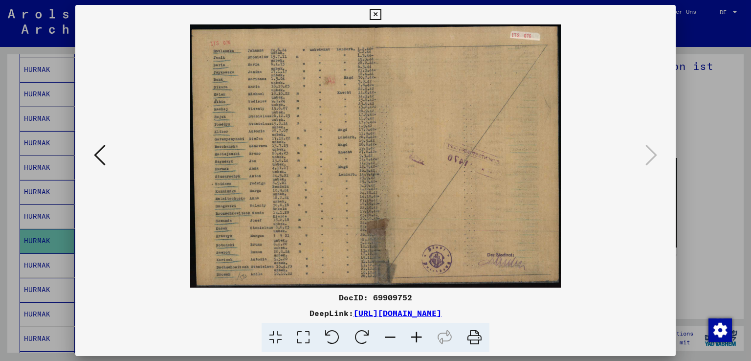
click at [477, 332] on icon at bounding box center [474, 338] width 30 height 30
click at [373, 16] on icon at bounding box center [375, 15] width 11 height 12
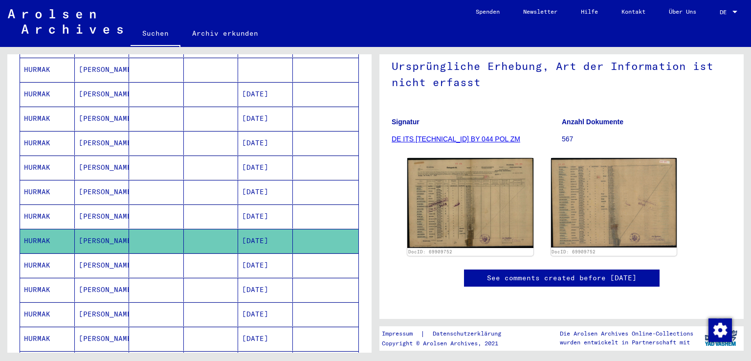
click at [104, 257] on mat-cell "[PERSON_NAME]" at bounding box center [102, 265] width 55 height 24
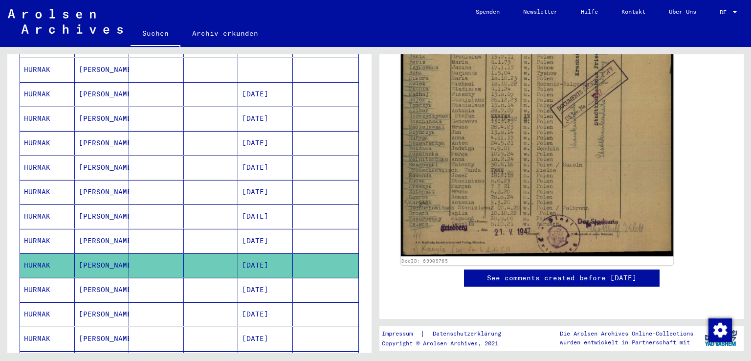
scroll to position [440, 0]
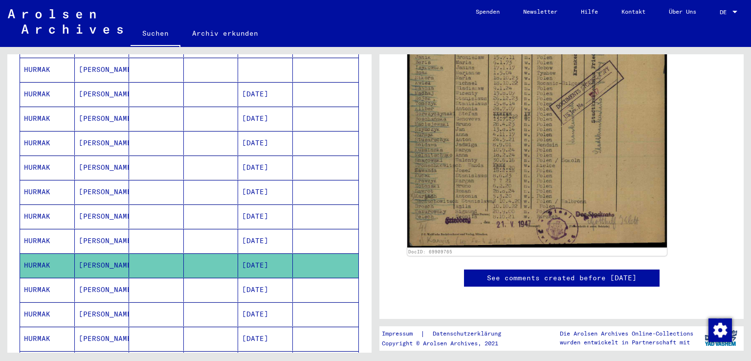
click at [590, 273] on link "See comments created before [DATE]" at bounding box center [562, 278] width 150 height 10
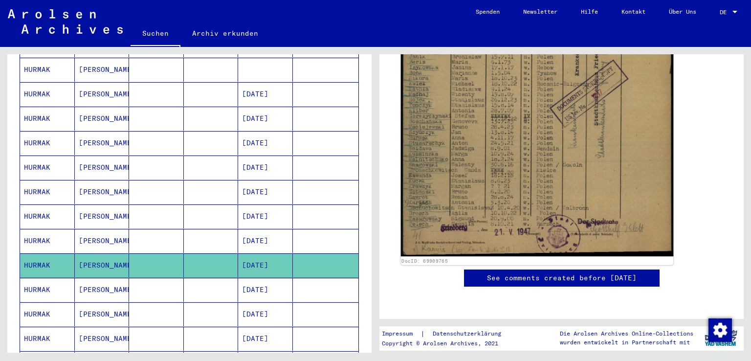
click at [580, 108] on img at bounding box center [537, 65] width 273 height 381
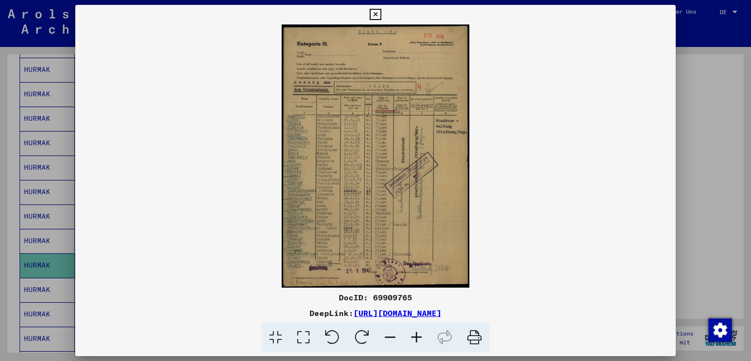
click at [477, 339] on icon at bounding box center [474, 338] width 30 height 30
click at [378, 15] on icon at bounding box center [375, 15] width 11 height 12
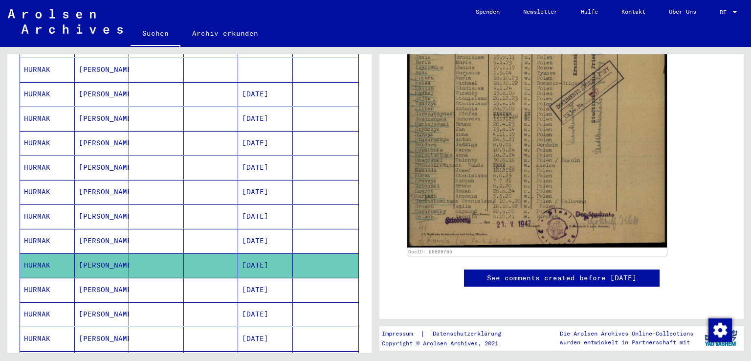
click at [197, 278] on mat-cell at bounding box center [211, 290] width 55 height 24
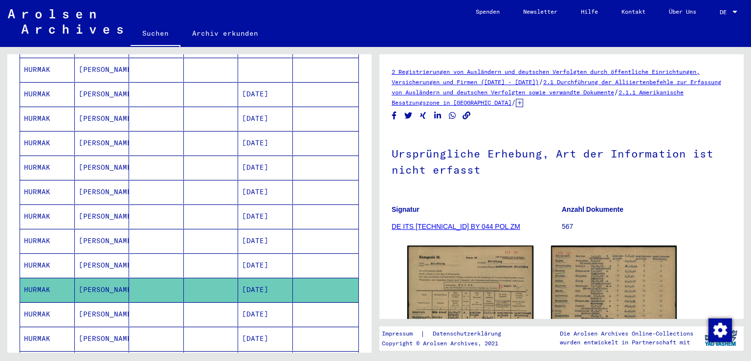
scroll to position [98, 0]
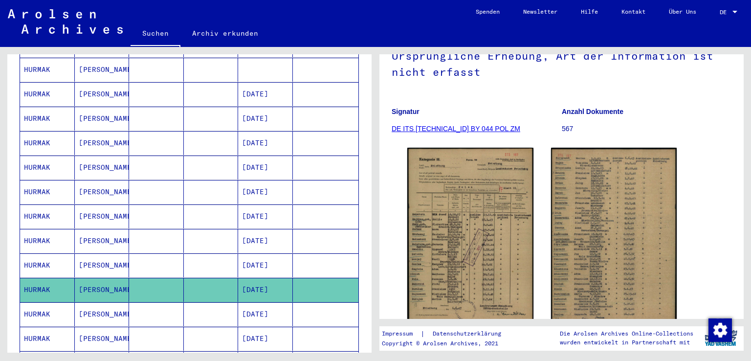
click at [133, 254] on mat-cell at bounding box center [156, 265] width 55 height 24
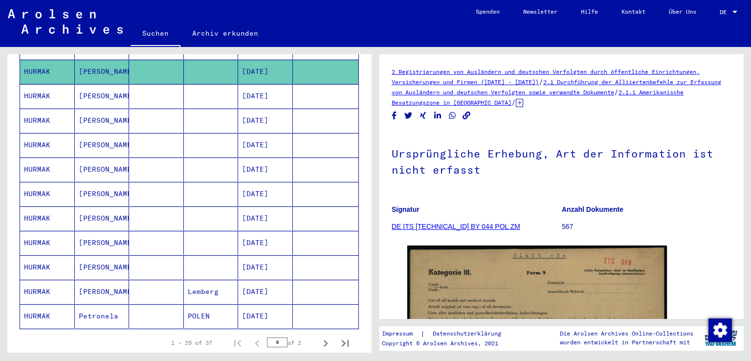
scroll to position [538, 0]
